Goal: Task Accomplishment & Management: Manage account settings

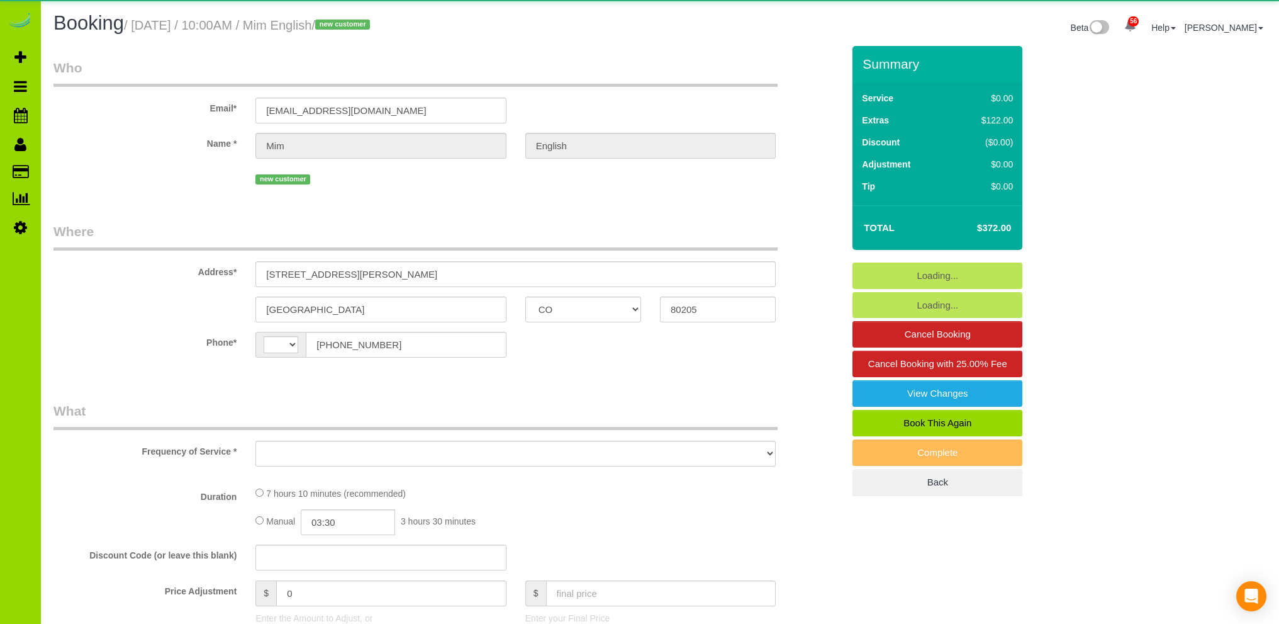
select select "CO"
select select "string:[GEOGRAPHIC_DATA]"
select select "object:1257"
select select "spot1"
select select "number:3"
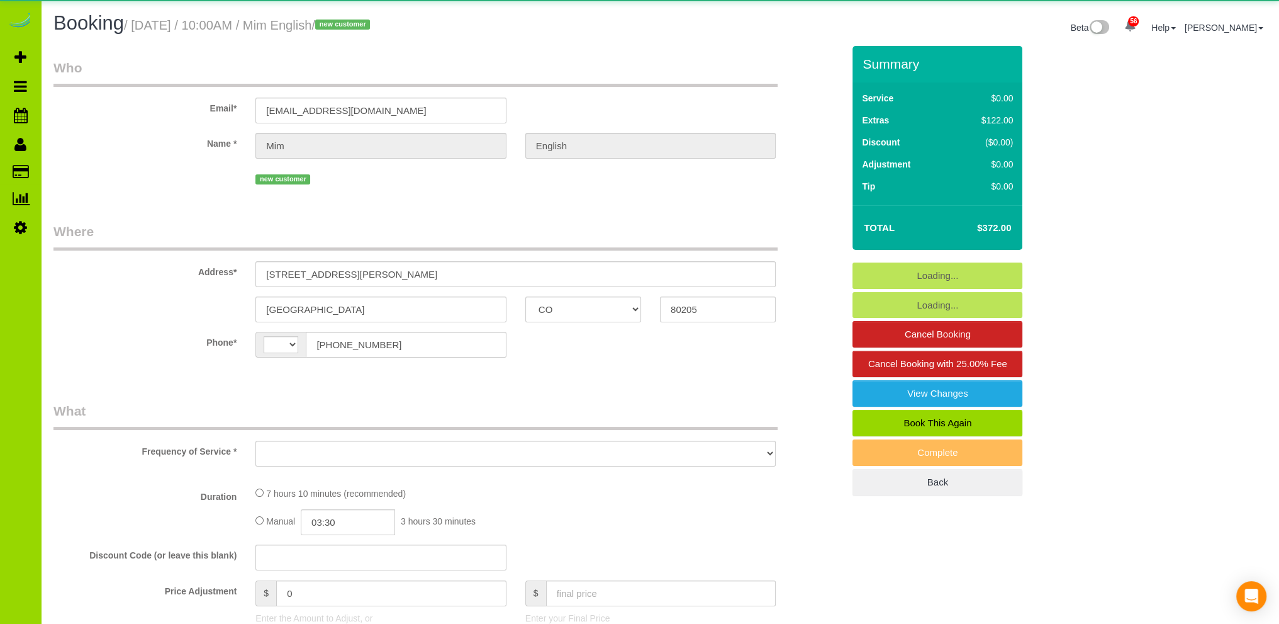
select select "number:11"
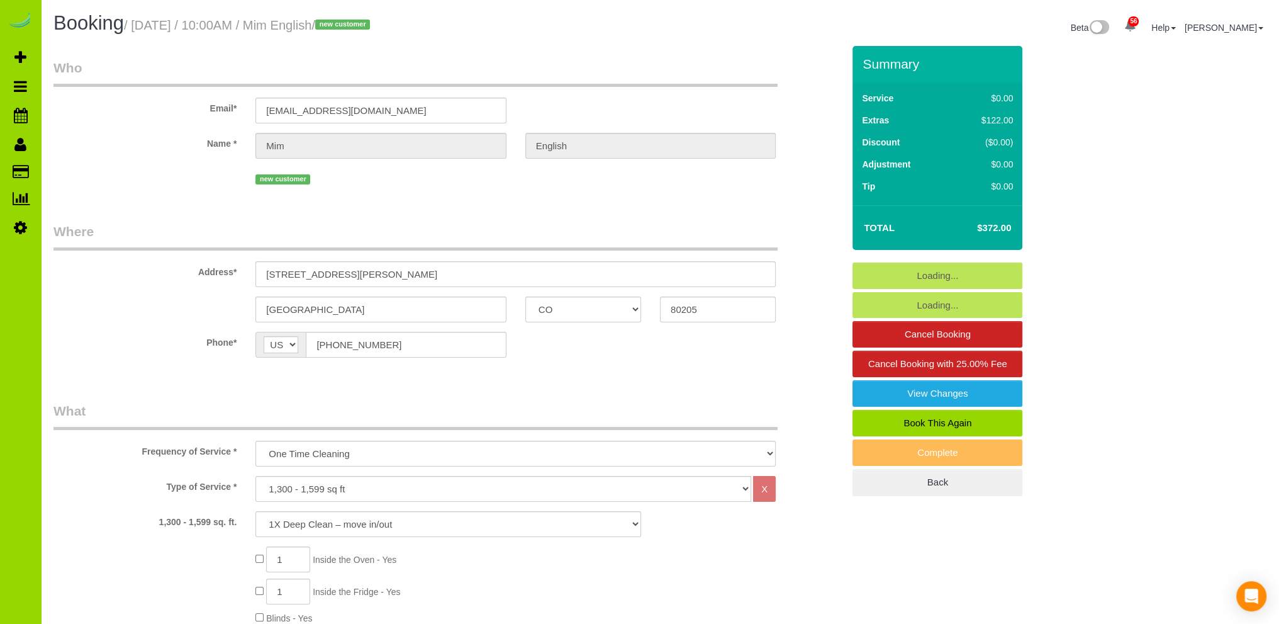
select select "object:1266"
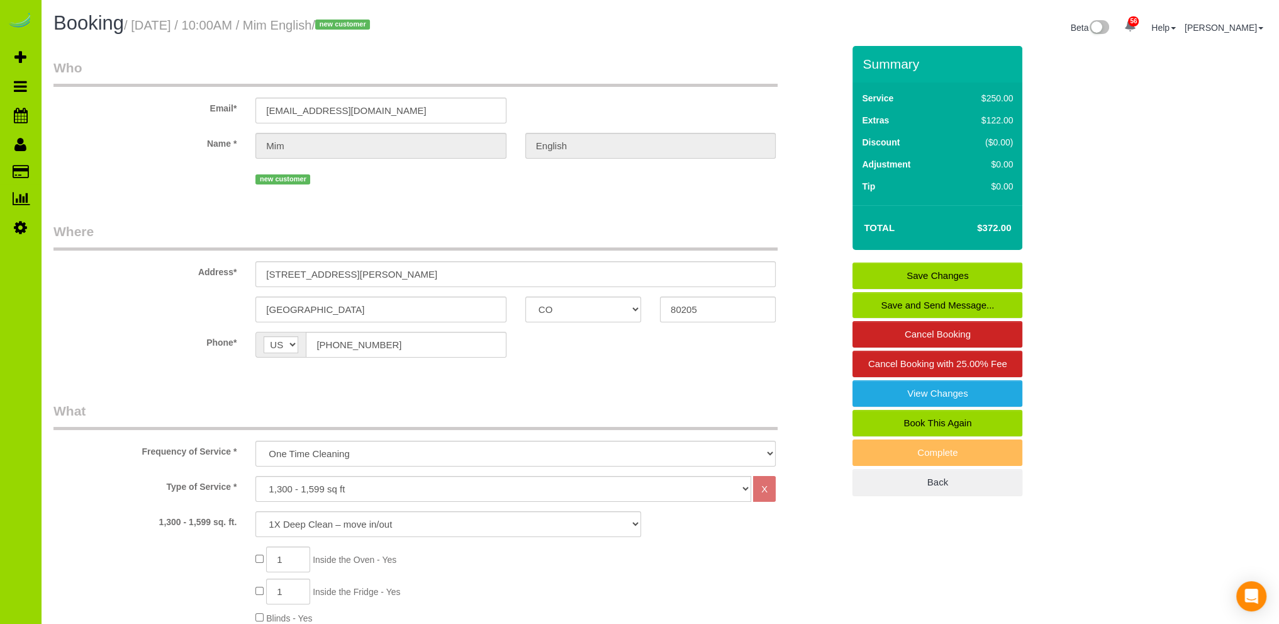
click at [907, 274] on link "Save Changes" at bounding box center [938, 275] width 170 height 26
